Goal: Task Accomplishment & Management: Complete application form

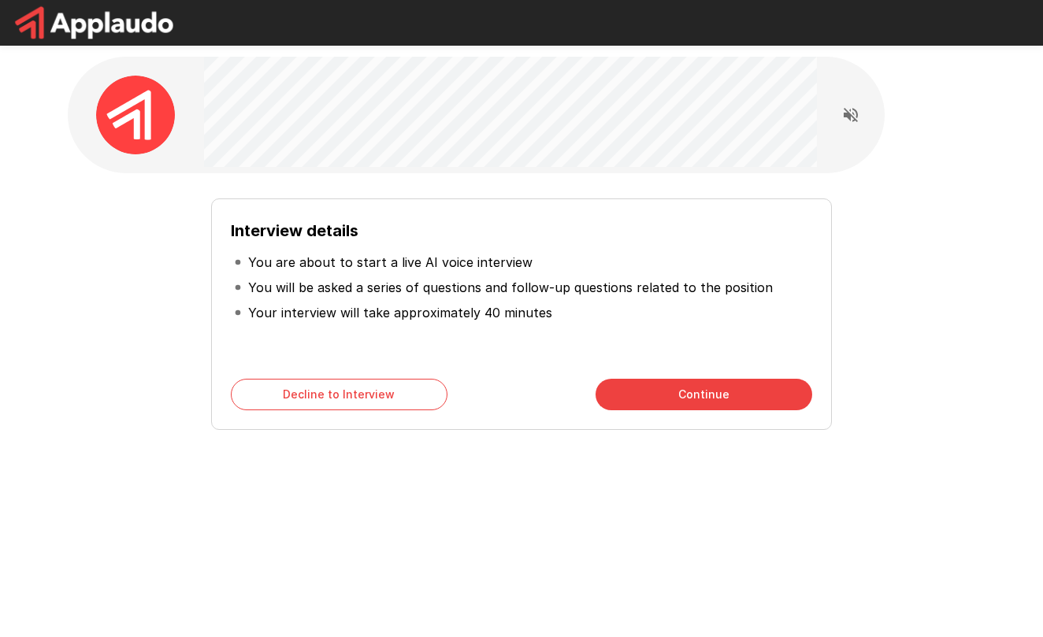
click at [699, 412] on div "Interview details You are about to start a live AI voice interview You will be …" at bounding box center [521, 315] width 621 height 232
click at [701, 396] on button "Continue" at bounding box center [704, 395] width 217 height 32
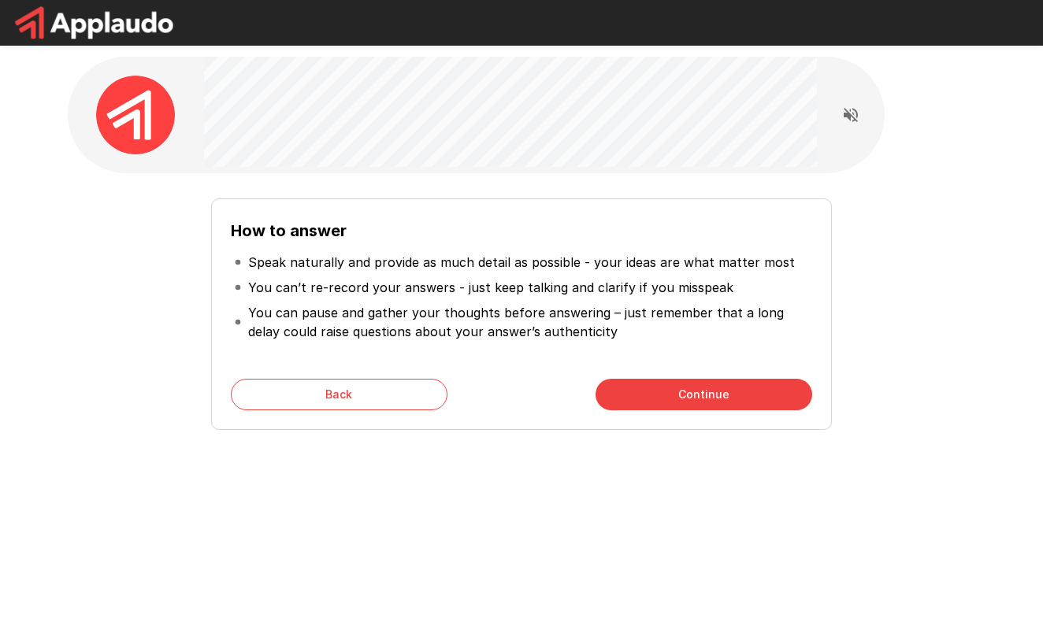
click at [701, 396] on button "Continue" at bounding box center [704, 395] width 217 height 32
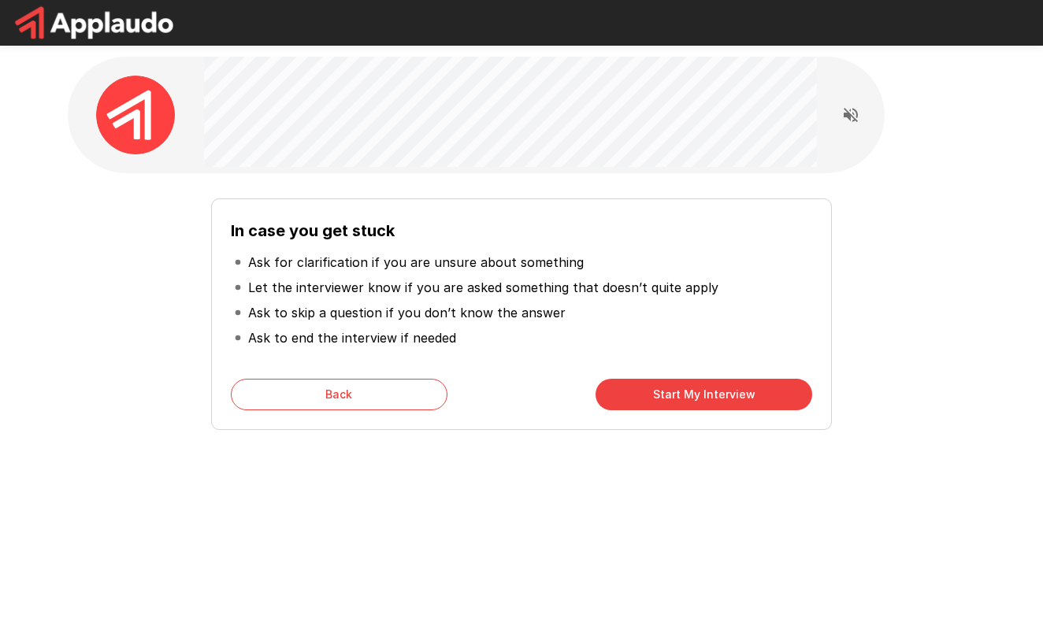
click at [701, 396] on button "Start My Interview" at bounding box center [704, 395] width 217 height 32
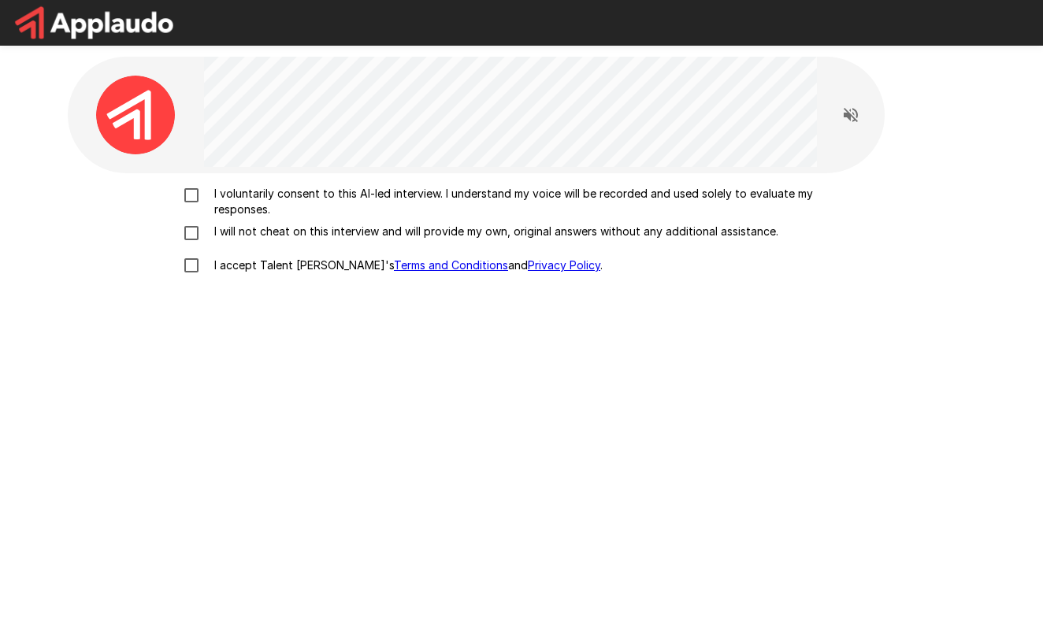
click at [701, 396] on div "I voluntarily consent to this AI-led interview. I understand my voice will be r…" at bounding box center [522, 235] width 946 height 471
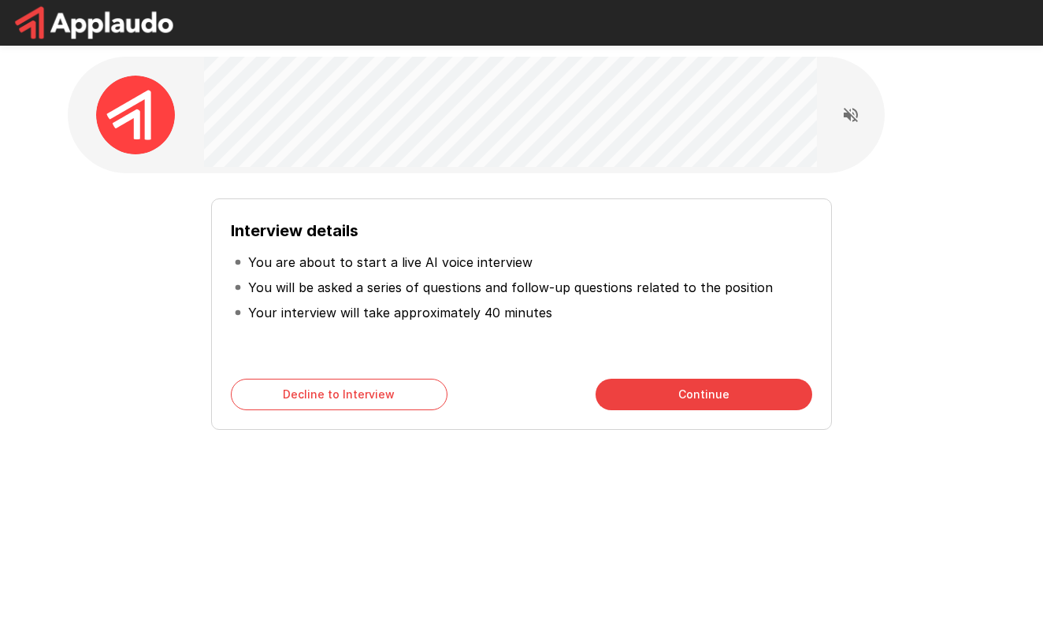
click at [758, 403] on button "Continue" at bounding box center [704, 395] width 217 height 32
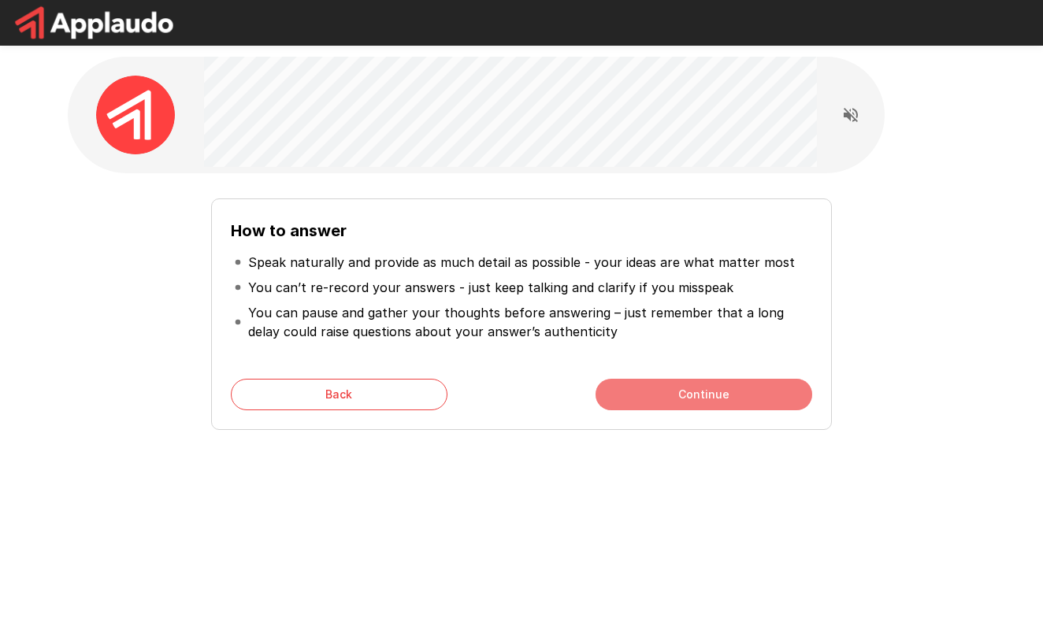
click at [756, 402] on button "Continue" at bounding box center [704, 395] width 217 height 32
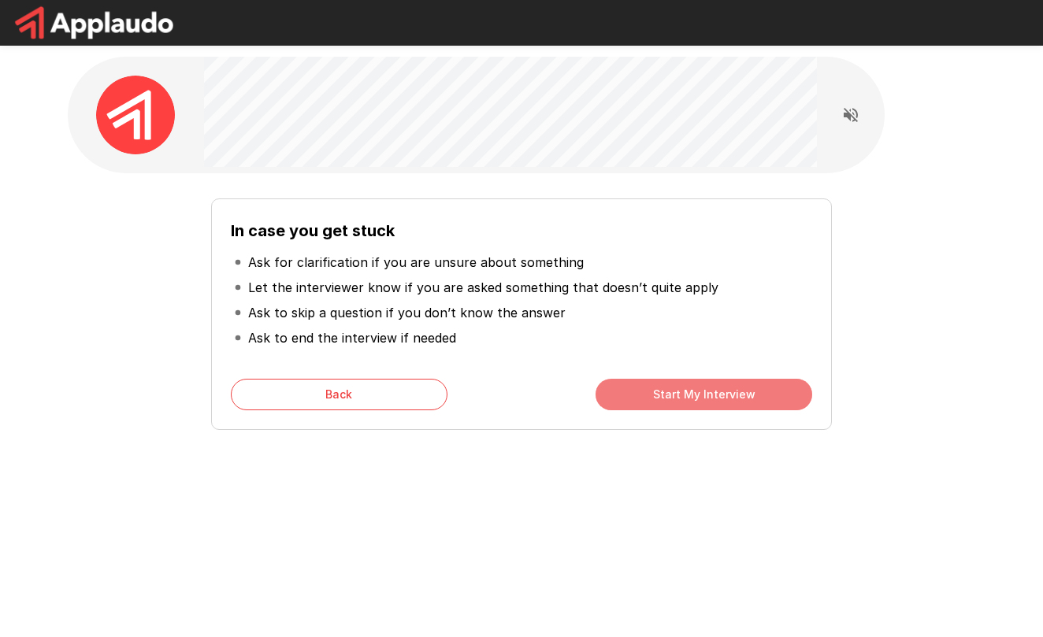
click at [756, 402] on button "Start My Interview" at bounding box center [704, 395] width 217 height 32
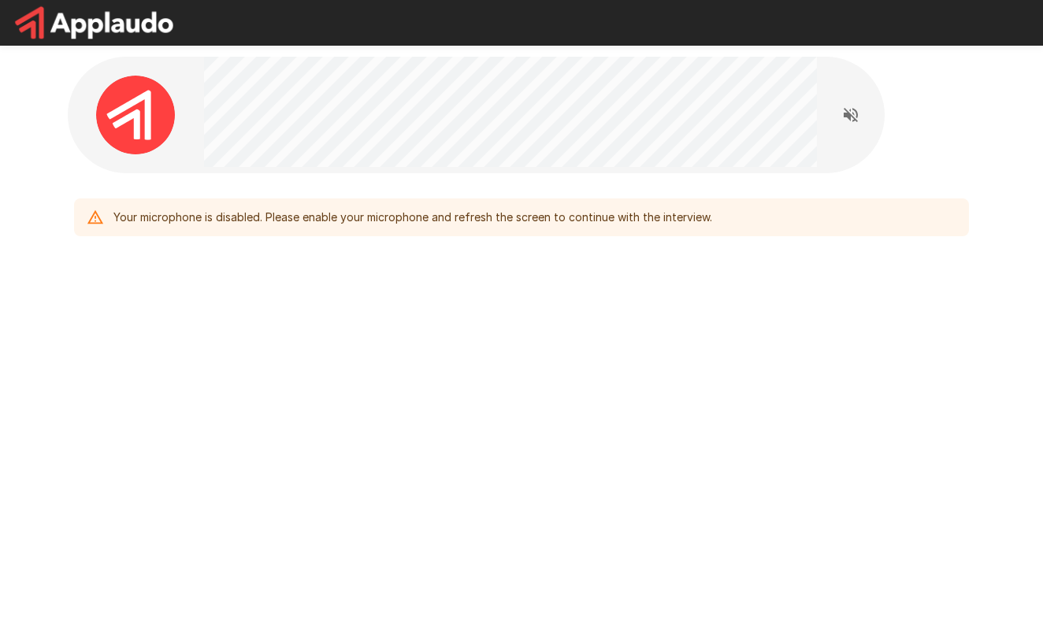
click at [850, 110] on icon "Read questions aloud" at bounding box center [851, 115] width 14 height 14
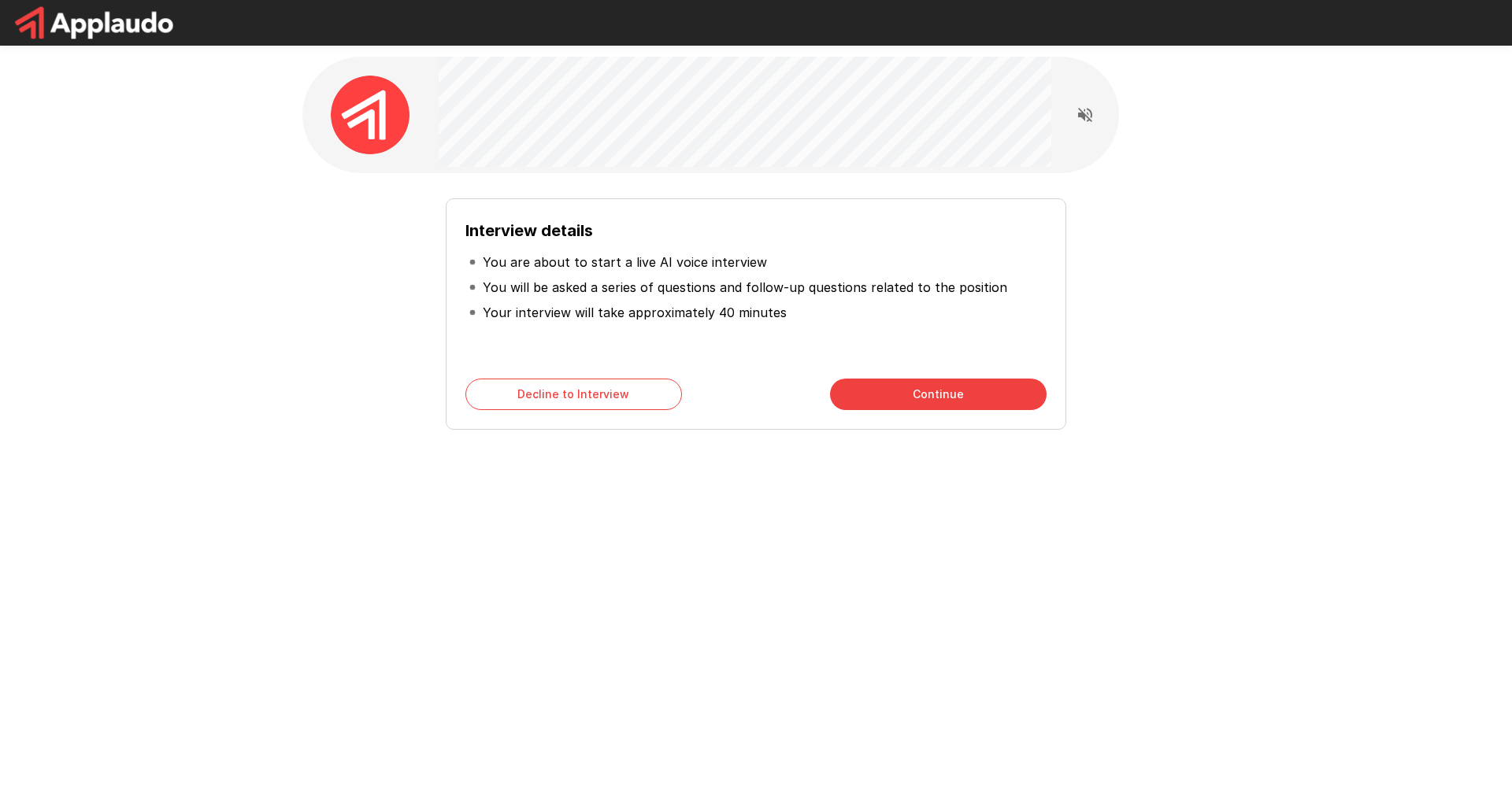
click at [930, 386] on button "Continue" at bounding box center [937, 394] width 217 height 32
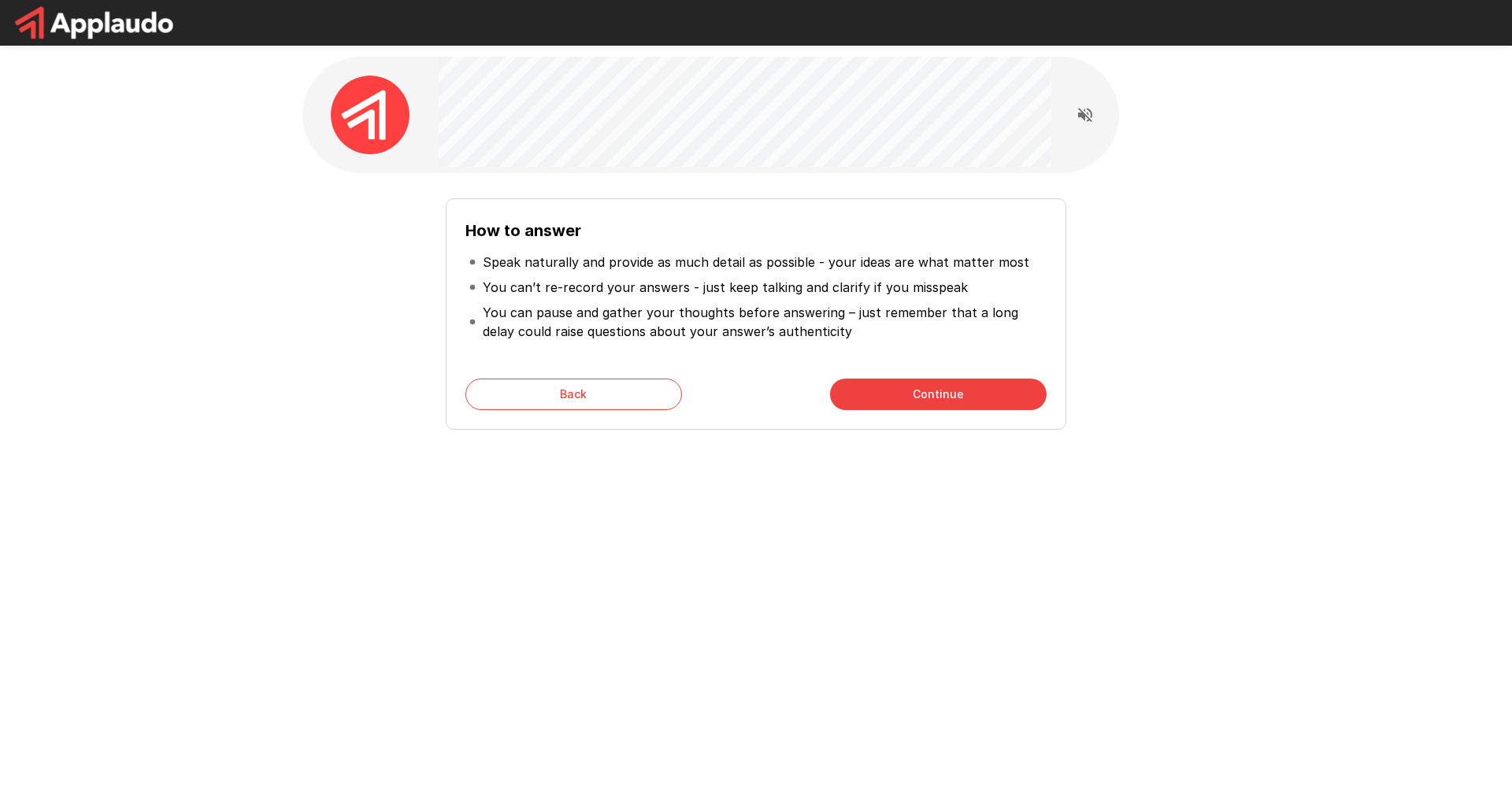
click at [930, 386] on button "Continue" at bounding box center [937, 394] width 217 height 32
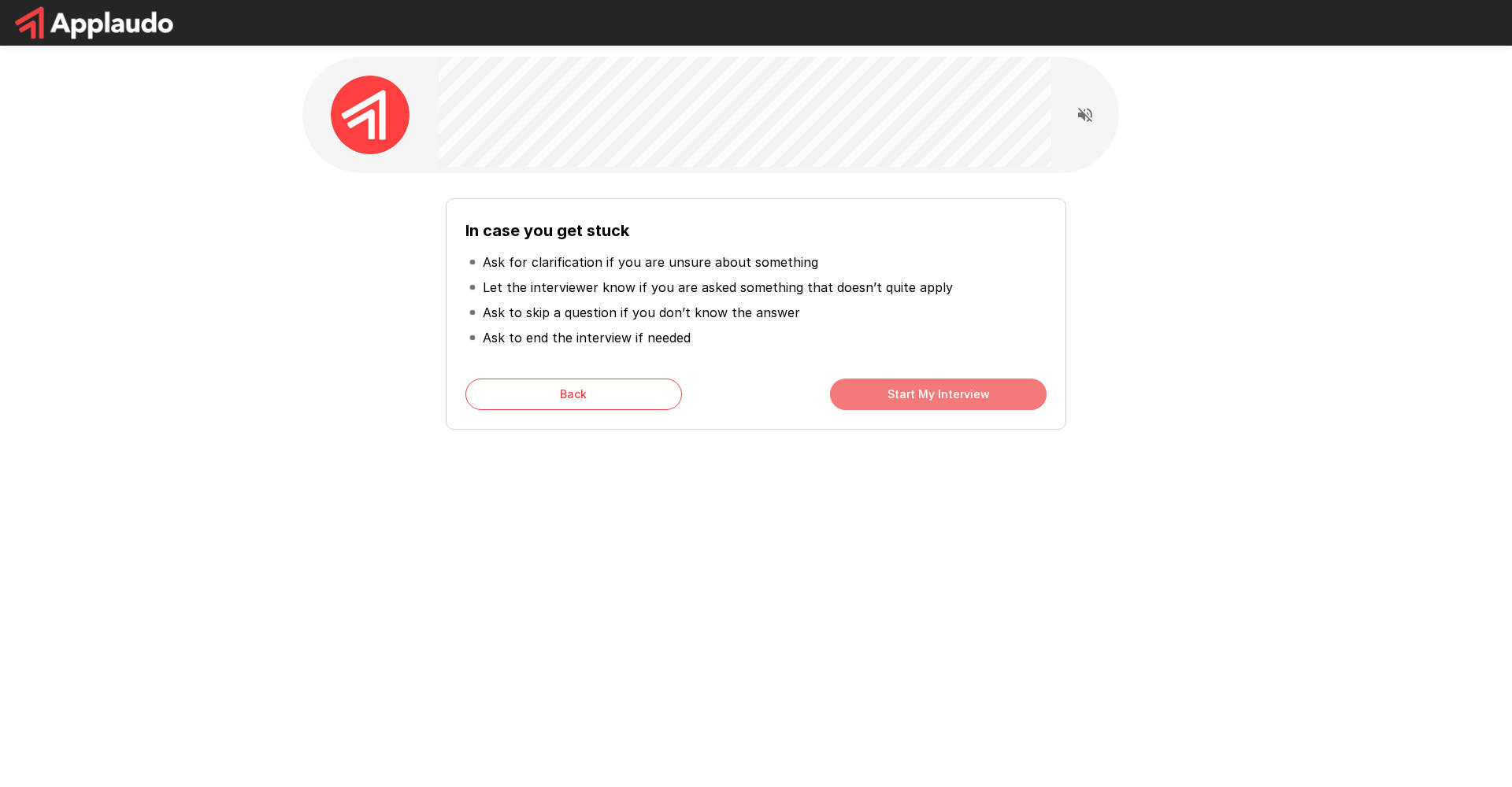
click at [930, 386] on button "Start My Interview" at bounding box center [937, 394] width 217 height 32
